Goal: Information Seeking & Learning: Learn about a topic

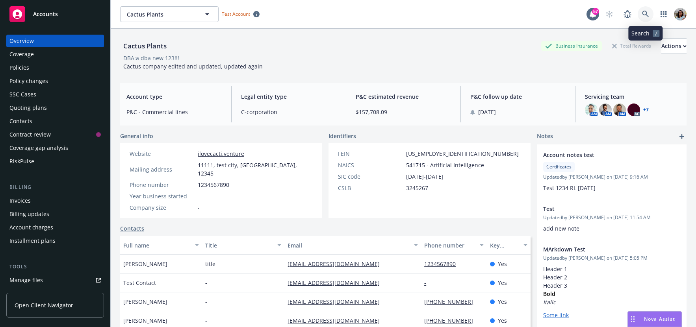
click at [642, 11] on icon at bounding box center [645, 14] width 7 height 7
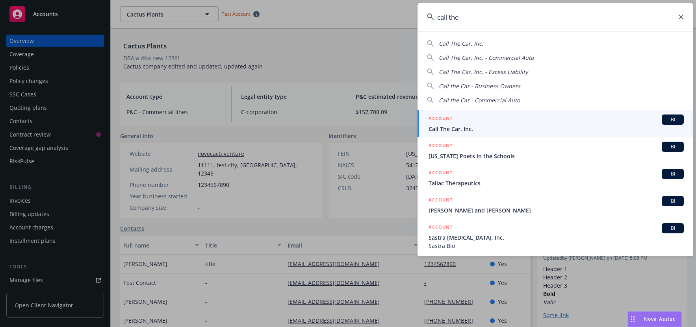
type input "call the"
click at [483, 133] on span "Call The Car, Inc." at bounding box center [555, 129] width 255 height 8
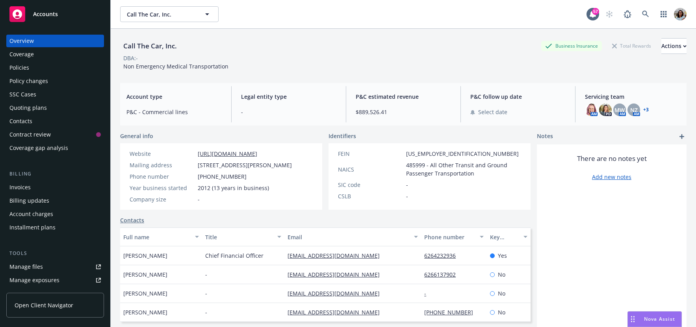
click at [66, 311] on link "Open Client Navigator" at bounding box center [55, 305] width 98 height 25
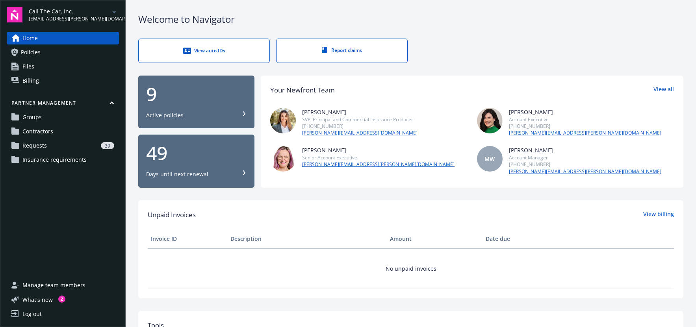
click at [45, 150] on span "Requests" at bounding box center [34, 145] width 24 height 13
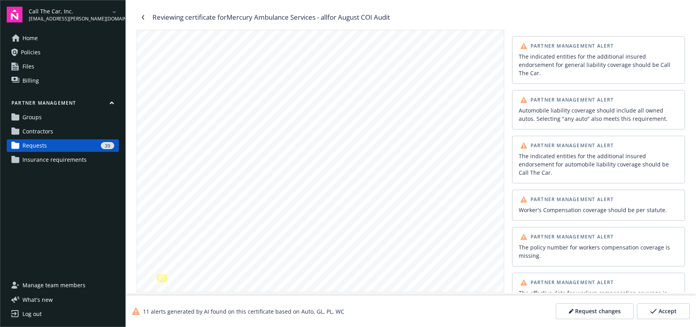
click at [548, 54] on div "The indicated entities for the additional insured endorsement for general liabi…" at bounding box center [597, 64] width 159 height 25
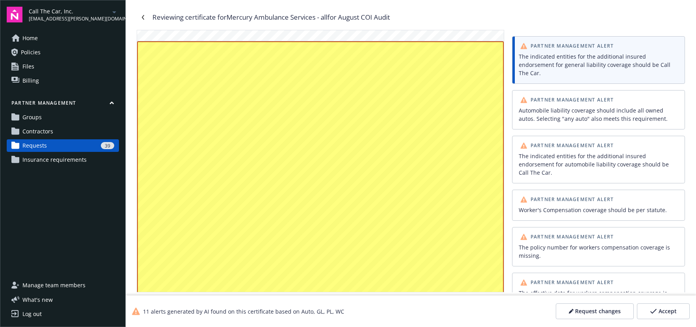
scroll to position [461, 0]
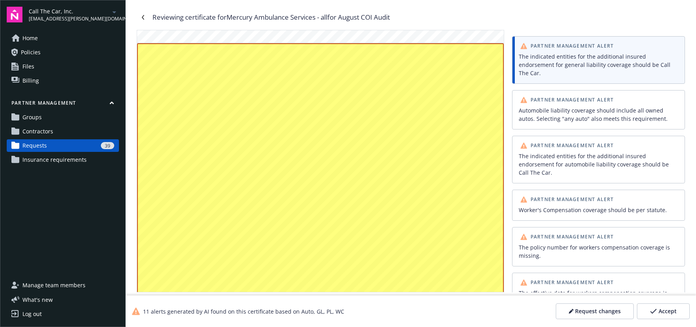
click at [528, 114] on div "Automobile liability coverage should include all owned autos. Selecting "any au…" at bounding box center [597, 114] width 159 height 17
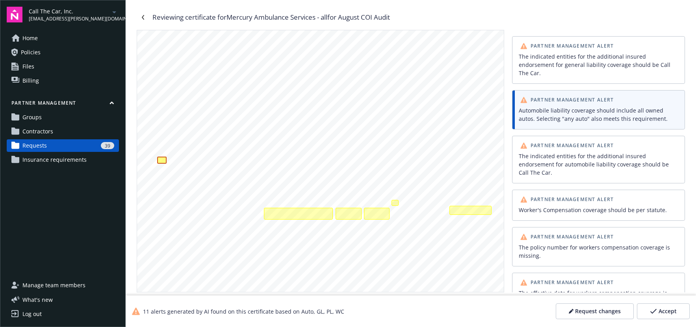
scroll to position [117, 0]
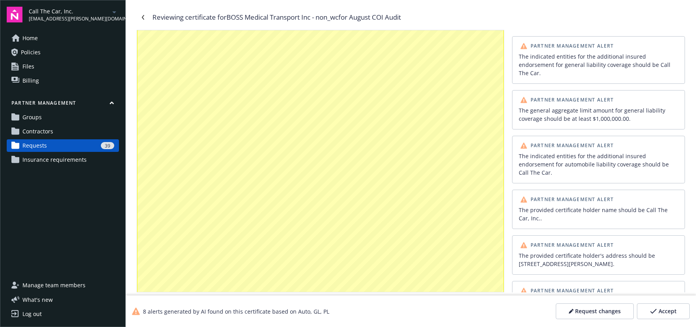
scroll to position [1412, 0]
